Goal: Obtain resource: Obtain resource

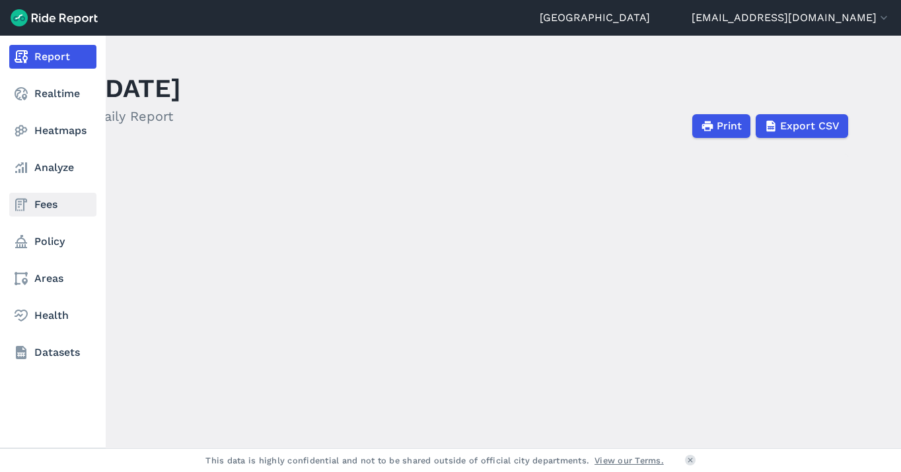
click at [38, 205] on link "Fees" at bounding box center [52, 205] width 87 height 24
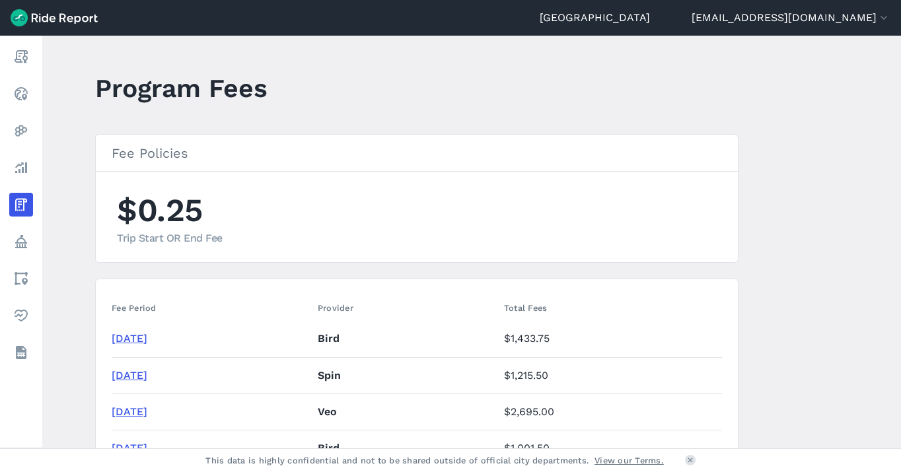
scroll to position [66, 0]
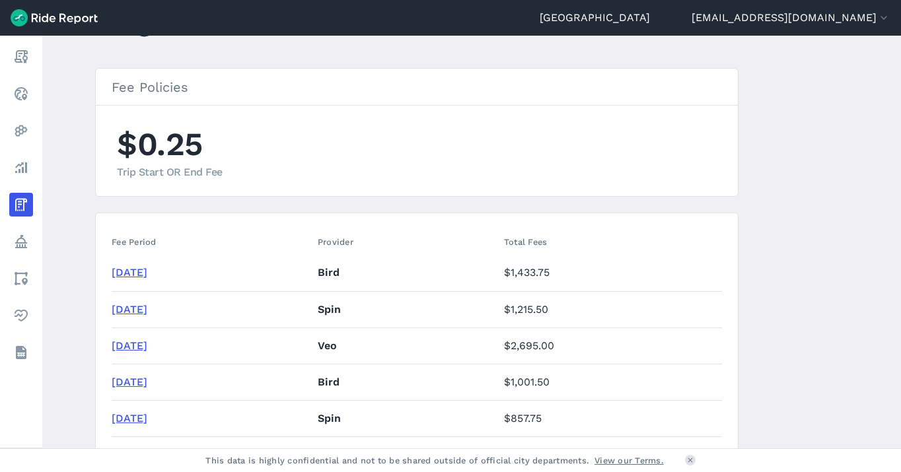
click at [147, 273] on link "[DATE]" at bounding box center [130, 272] width 36 height 13
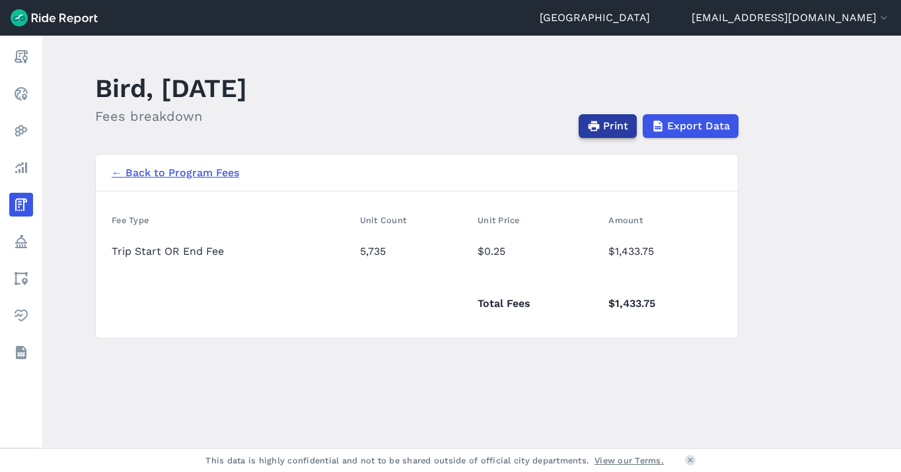
click at [612, 125] on span "Print" at bounding box center [615, 126] width 25 height 16
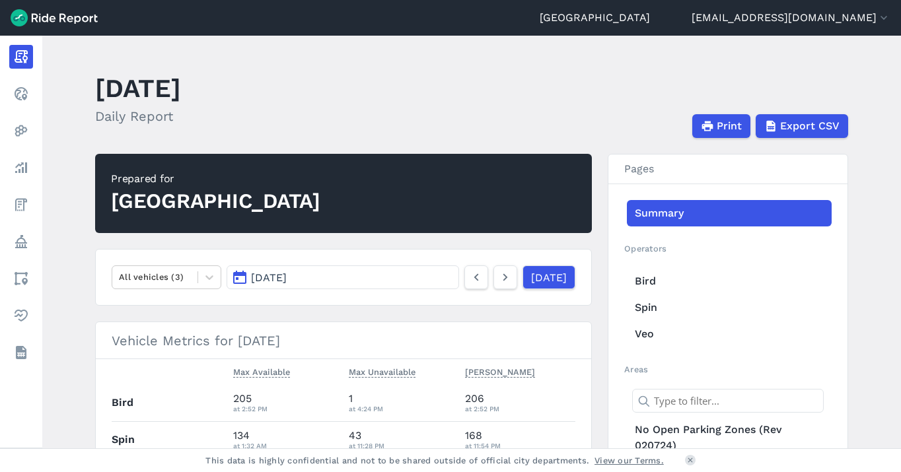
scroll to position [132, 0]
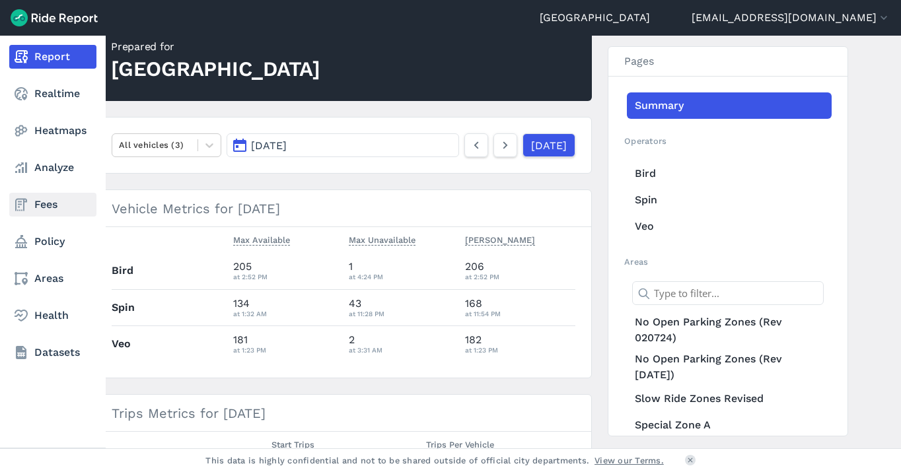
click at [48, 210] on link "Fees" at bounding box center [52, 205] width 87 height 24
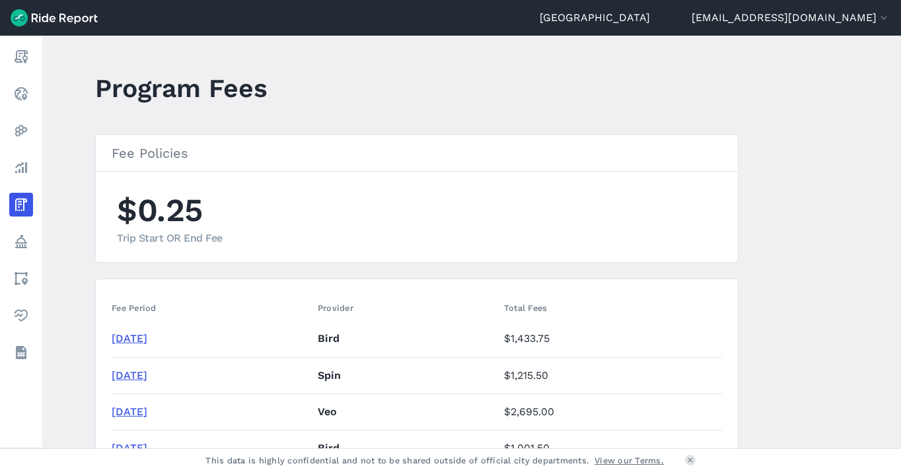
click at [147, 376] on link "[DATE]" at bounding box center [130, 375] width 36 height 13
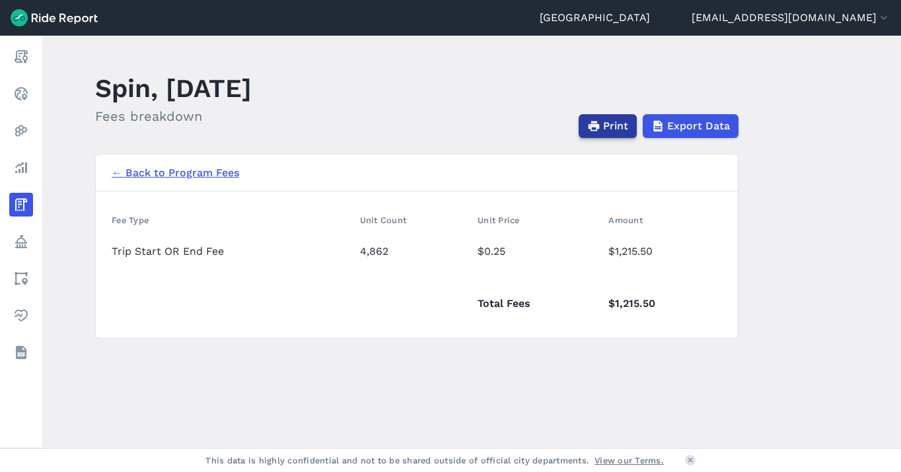
click at [610, 126] on span "Print" at bounding box center [615, 126] width 25 height 16
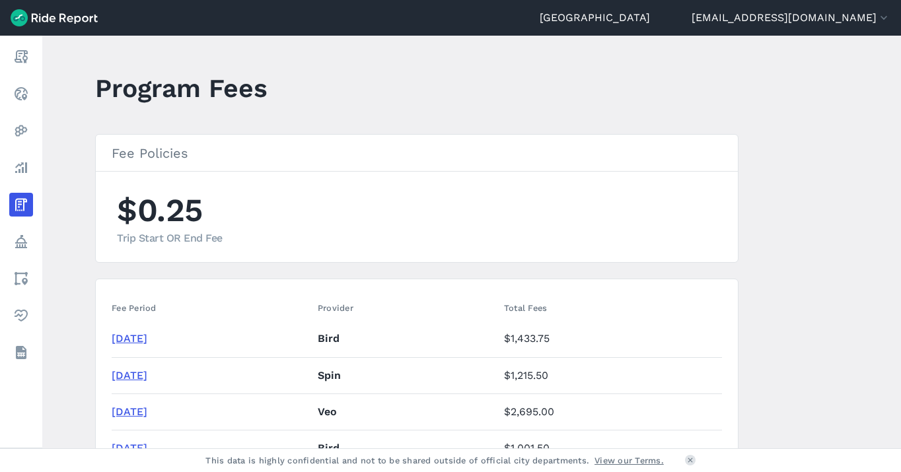
click at [142, 411] on link "[DATE]" at bounding box center [130, 412] width 36 height 13
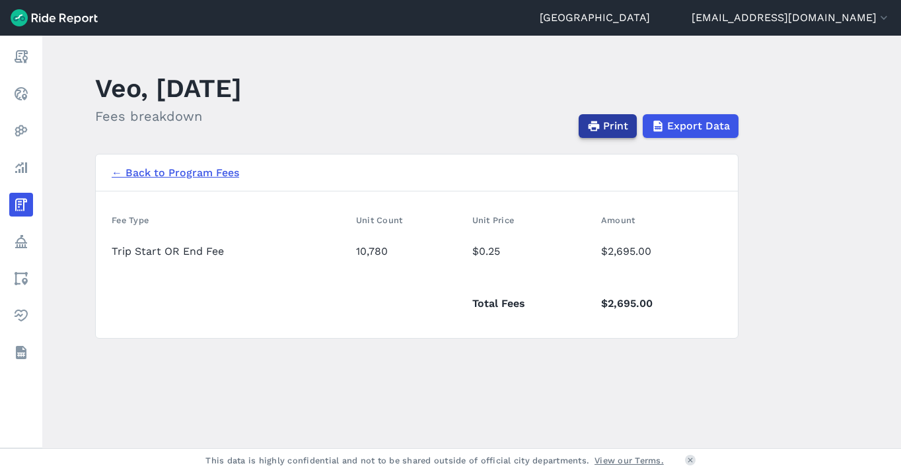
click at [620, 123] on span "Print" at bounding box center [615, 126] width 25 height 16
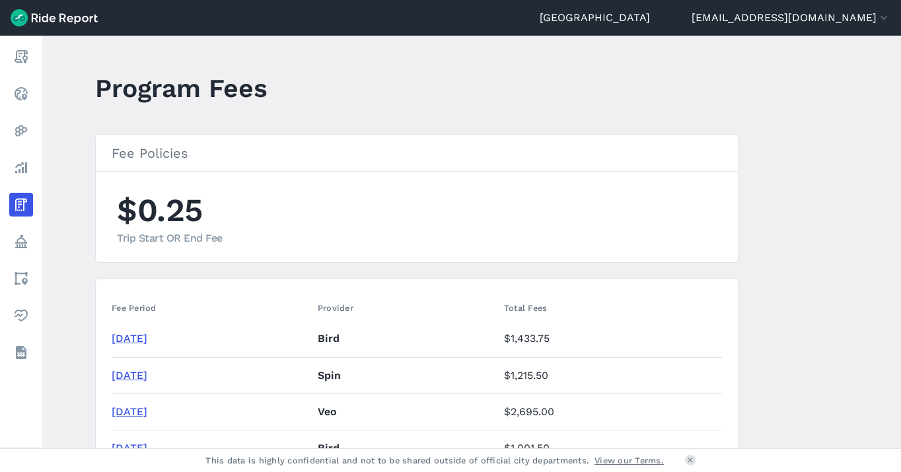
scroll to position [66, 0]
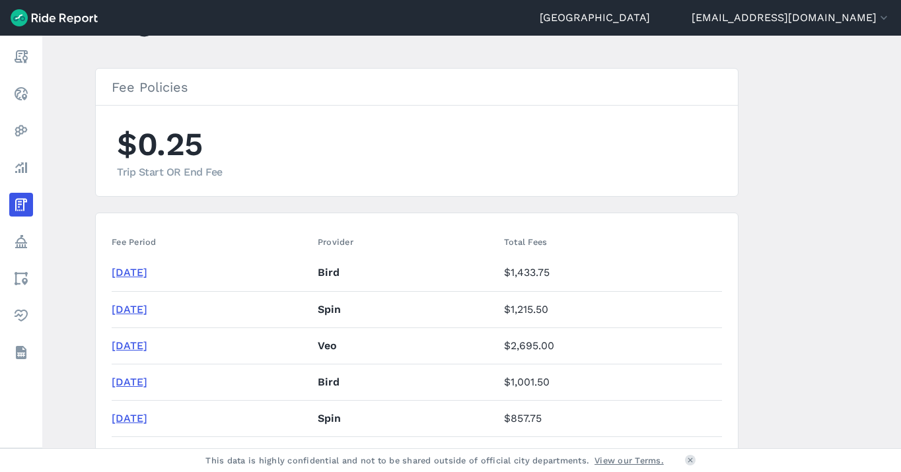
click at [886, 17] on use "button" at bounding box center [883, 18] width 7 height 4
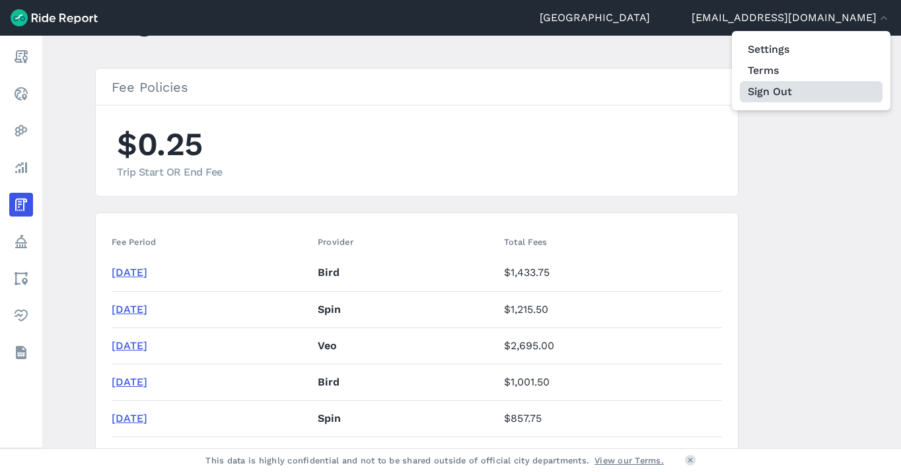
click at [785, 93] on button "Sign Out" at bounding box center [811, 91] width 143 height 21
